Goal: Check status

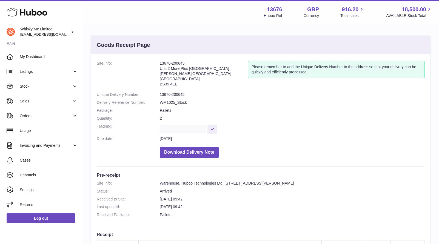
scroll to position [89, 0]
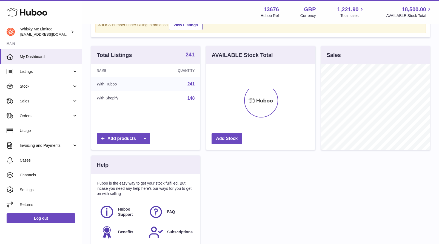
scroll to position [45, 0]
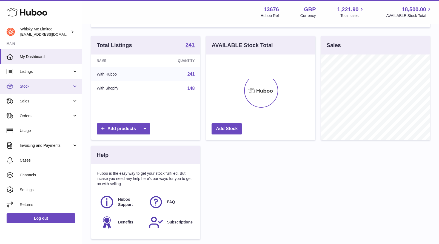
click at [55, 85] on span "Stock" at bounding box center [46, 86] width 52 height 5
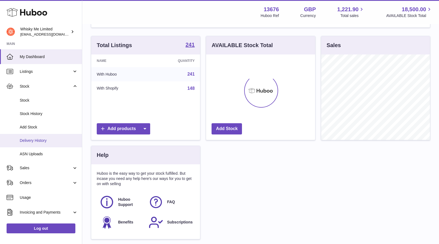
click at [50, 139] on span "Delivery History" at bounding box center [49, 140] width 58 height 5
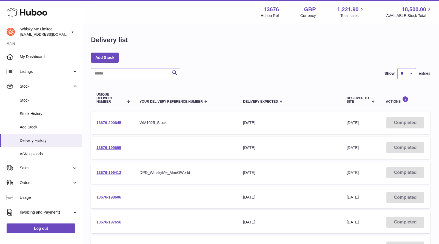
click at [114, 121] on link "13676-200645" at bounding box center [108, 123] width 25 height 4
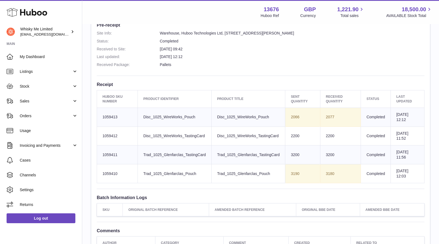
scroll to position [150, 0]
